Goal: Task Accomplishment & Management: Complete application form

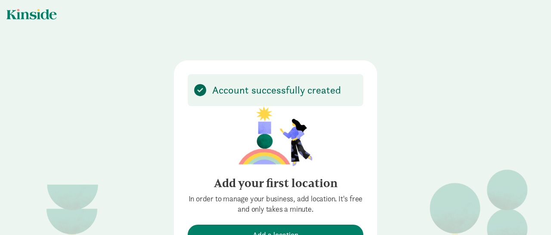
click at [286, 23] on div "Account successfully created Add your first location In order to manage your bu…" at bounding box center [275, 134] width 551 height 269
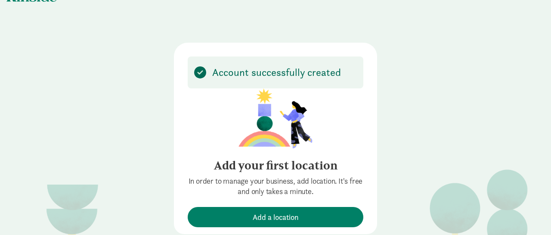
scroll to position [34, 0]
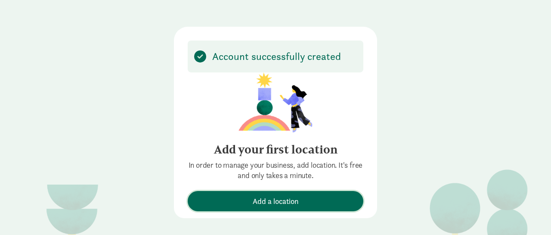
click at [278, 207] on button "Add a location" at bounding box center [276, 201] width 176 height 20
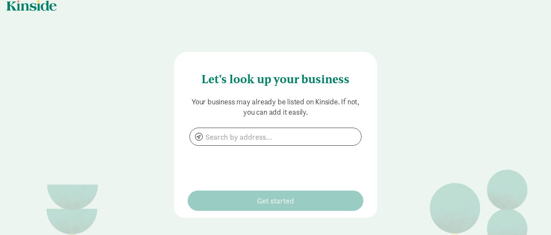
scroll to position [8, 0]
click at [280, 137] on input at bounding box center [275, 136] width 171 height 17
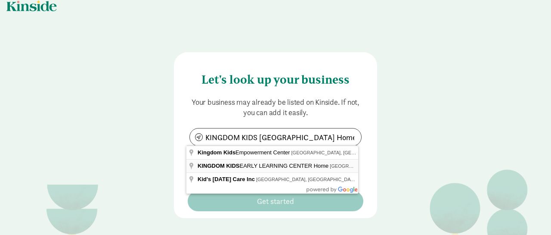
type input "[STREET_ADDRESS]"
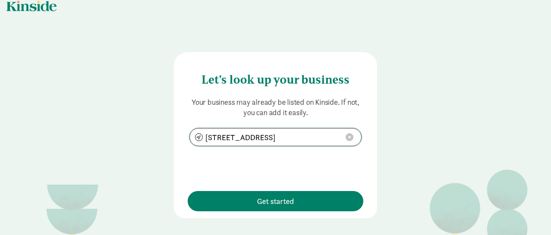
click at [348, 137] on span at bounding box center [350, 137] width 8 height 8
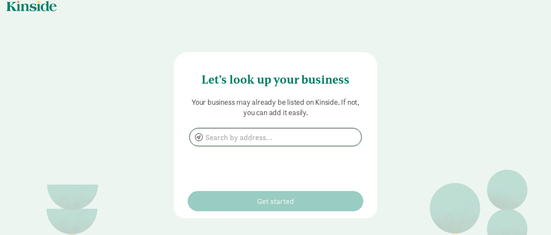
click at [295, 130] on input at bounding box center [275, 136] width 171 height 17
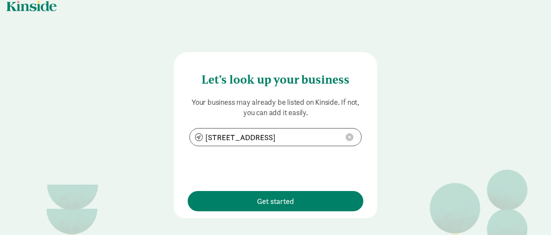
click at [283, 211] on div "Let's look up your business Your business may already be listed on Kinside. If …" at bounding box center [275, 135] width 203 height 166
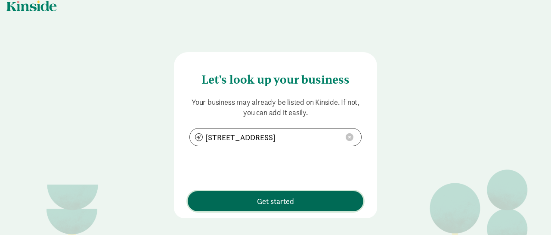
click at [286, 203] on span "Get started" at bounding box center [275, 201] width 37 height 12
type input "[STREET_ADDRESS]"
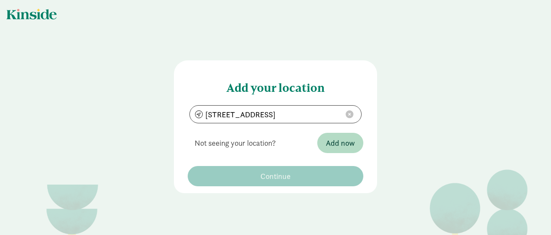
scroll to position [0, 0]
click at [332, 148] on button "Add now" at bounding box center [340, 143] width 46 height 20
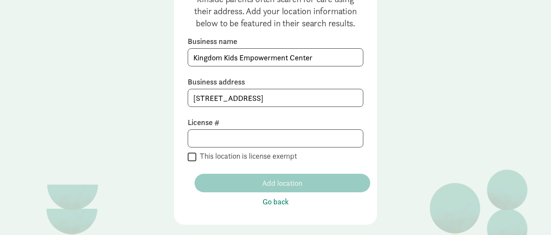
scroll to position [129, 0]
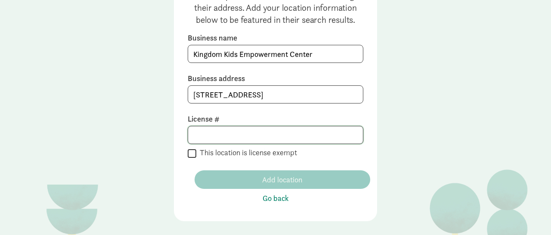
click at [218, 135] on input at bounding box center [275, 134] width 175 height 17
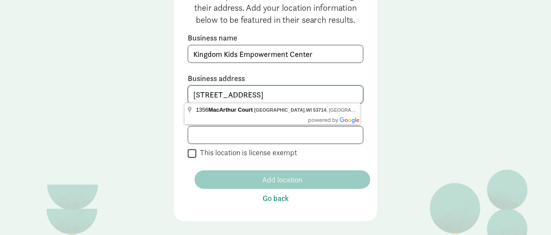
drag, startPoint x: 342, startPoint y: 94, endPoint x: 164, endPoint y: 93, distance: 178.2
click at [164, 93] on div "Enter your location information Kinside parents often search for care using the…" at bounding box center [275, 54] width 551 height 367
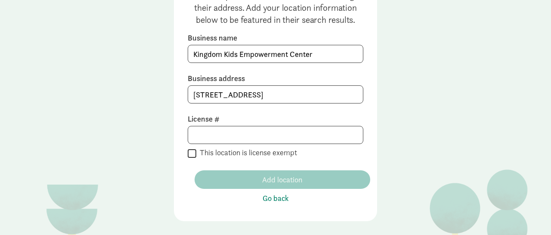
type input "[STREET_ADDRESS]"
click at [271, 131] on input at bounding box center [275, 134] width 175 height 17
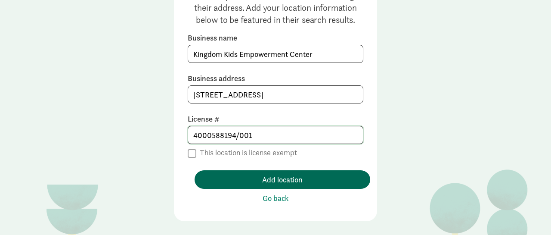
type input "4000588194/001"
click at [282, 185] on button "Add location" at bounding box center [283, 179] width 176 height 19
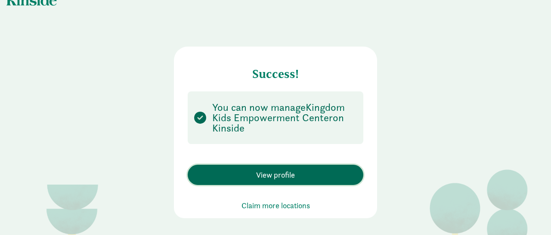
click at [269, 177] on span "View profile" at bounding box center [275, 175] width 39 height 12
